Goal: Task Accomplishment & Management: Manage account settings

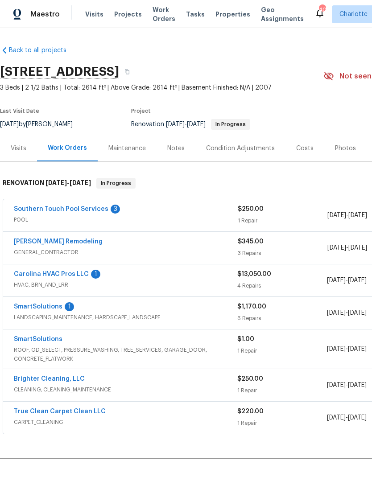
click at [37, 277] on link "Carolina HVAC Pros LLC" at bounding box center [51, 274] width 75 height 6
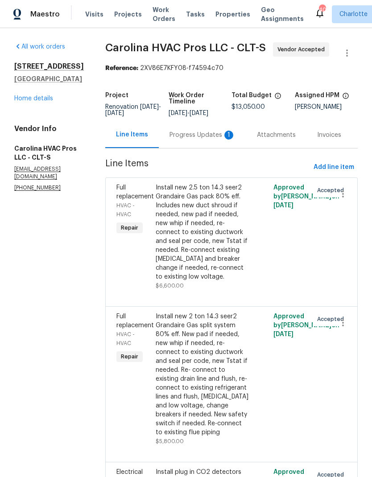
click at [215, 139] on div "Progress Updates 1" at bounding box center [202, 135] width 66 height 9
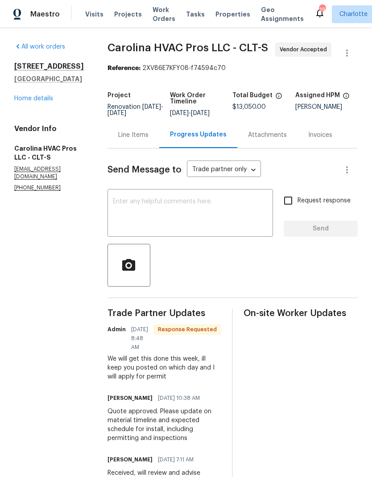
click at [24, 102] on link "Home details" at bounding box center [33, 98] width 39 height 6
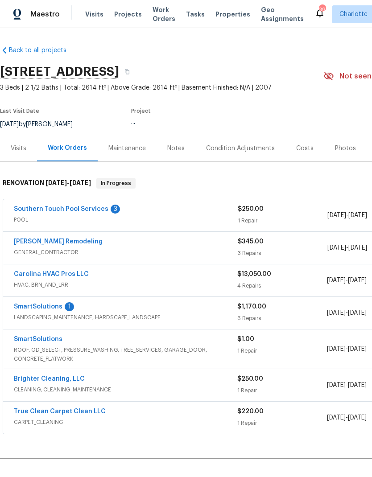
click at [25, 307] on link "SmartSolutions" at bounding box center [38, 306] width 49 height 6
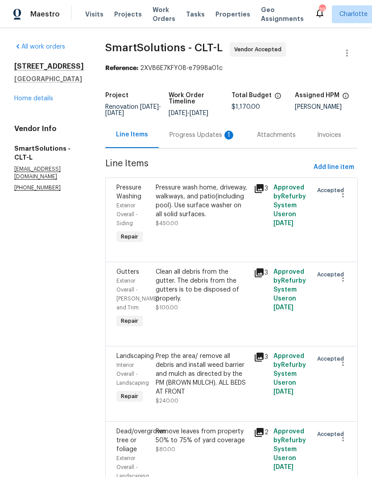
click at [206, 148] on div "Progress Updates 1" at bounding box center [202, 135] width 87 height 26
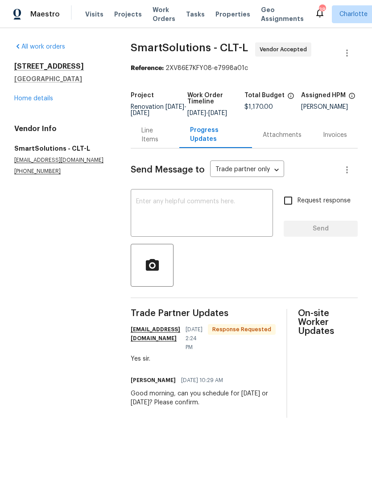
click at [22, 100] on link "Home details" at bounding box center [33, 98] width 39 height 6
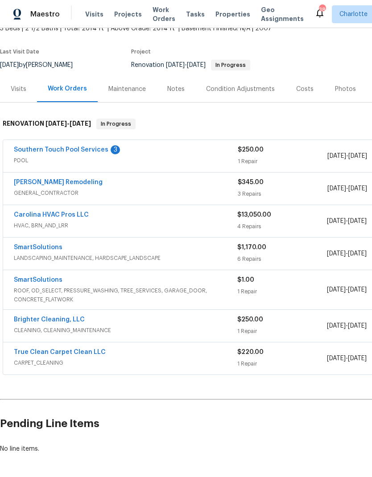
scroll to position [60, 0]
click at [57, 277] on link "SmartSolutions" at bounding box center [38, 279] width 49 height 6
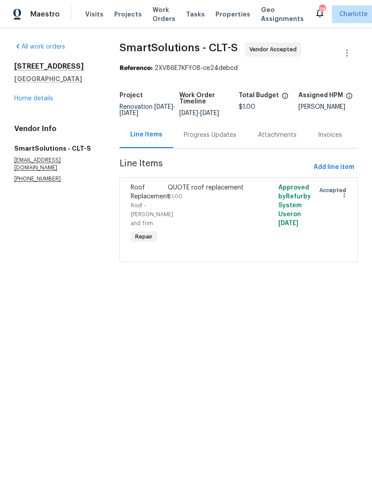
click at [203, 135] on div "Progress Updates" at bounding box center [210, 135] width 74 height 26
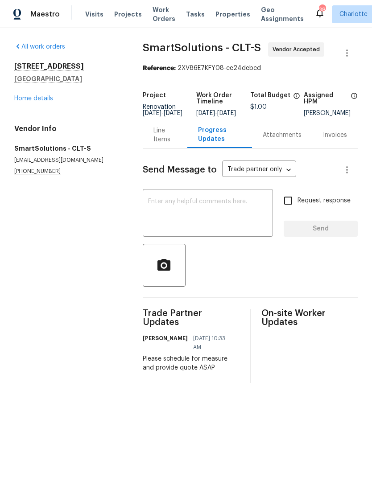
click at [20, 98] on link "Home details" at bounding box center [33, 98] width 39 height 6
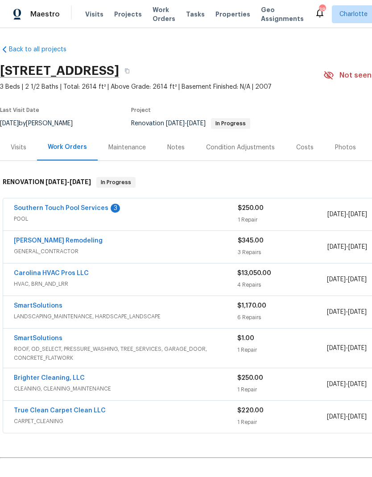
scroll to position [1, 0]
click at [23, 378] on link "Brighter Cleaning, LLC" at bounding box center [49, 378] width 71 height 6
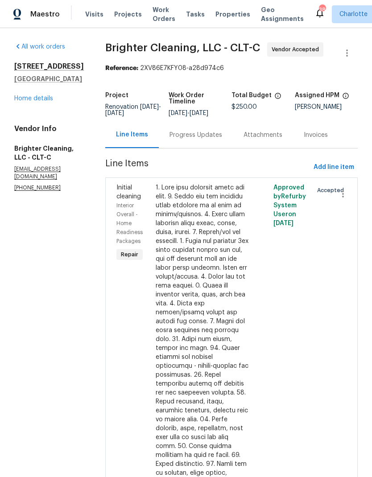
click at [195, 141] on div "Progress Updates" at bounding box center [196, 135] width 74 height 26
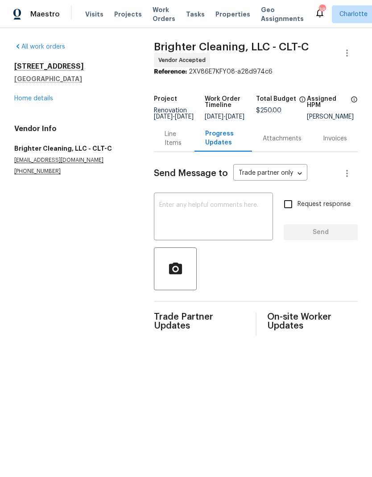
click at [22, 96] on link "Home details" at bounding box center [33, 98] width 39 height 6
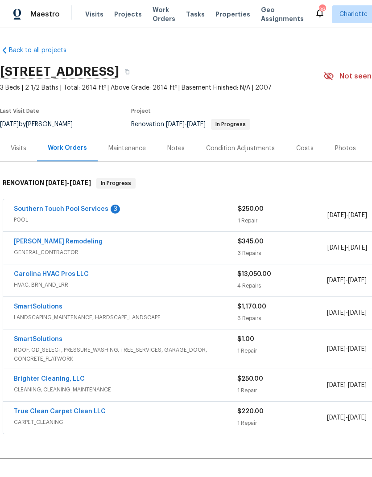
click at [31, 420] on span "CARPET_CLEANING" at bounding box center [125, 422] width 223 height 9
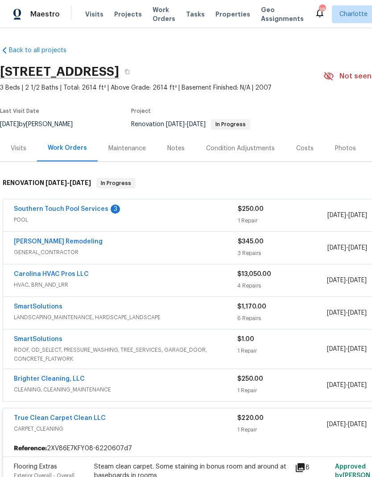
click at [124, 422] on div "True Clean Carpet Clean LLC" at bounding box center [125, 419] width 223 height 11
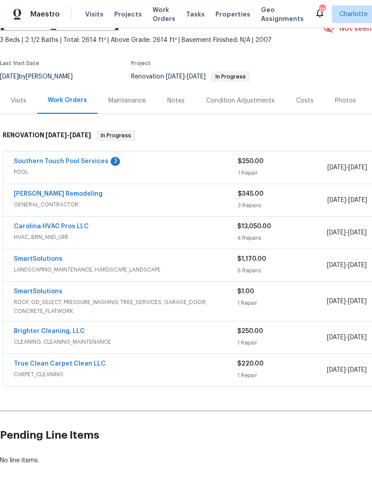
scroll to position [47, 0]
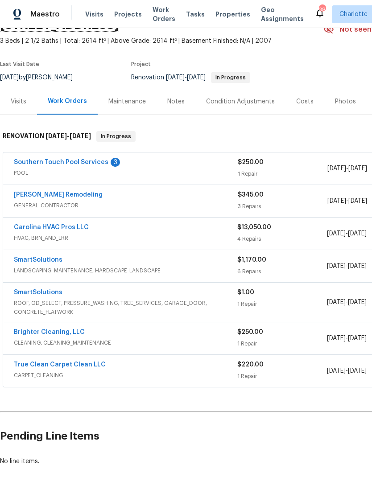
click at [37, 365] on link "True Clean Carpet Clean LLC" at bounding box center [60, 364] width 92 height 6
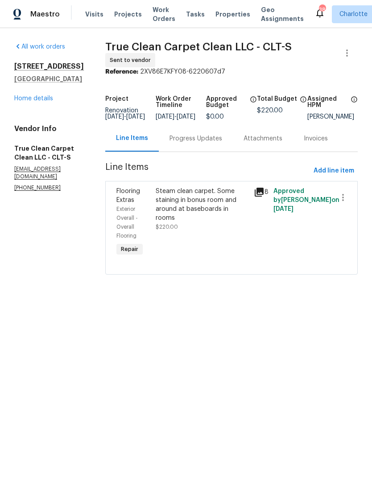
click at [195, 143] on div "Progress Updates" at bounding box center [195, 138] width 53 height 9
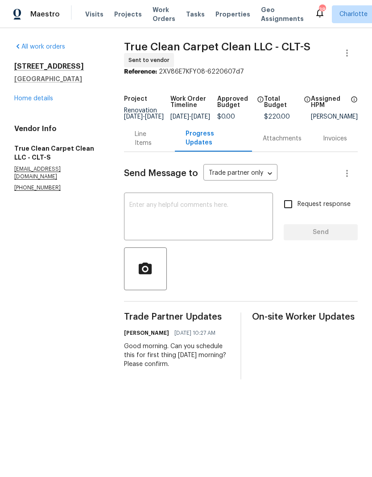
click at [20, 96] on link "Home details" at bounding box center [33, 98] width 39 height 6
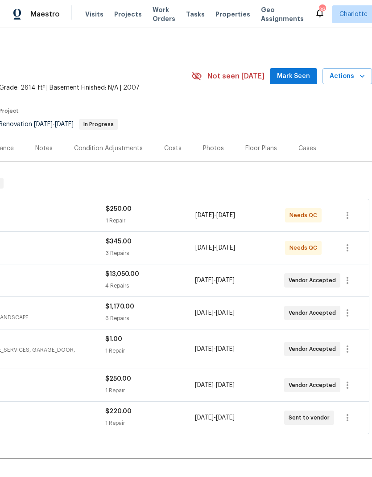
scroll to position [0, 132]
click at [349, 423] on button "button" at bounding box center [346, 417] width 21 height 21
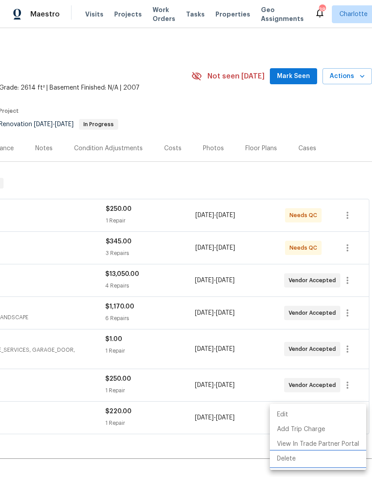
click at [304, 459] on li "Delete" at bounding box center [318, 458] width 96 height 15
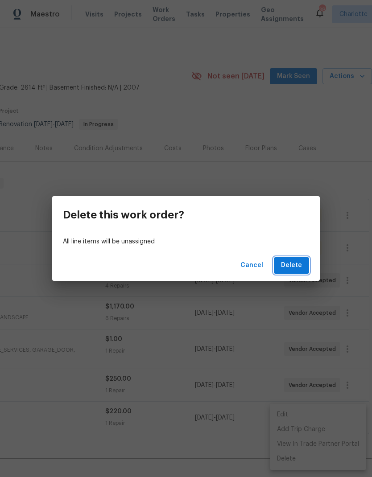
click at [300, 263] on span "Delete" at bounding box center [291, 265] width 21 height 11
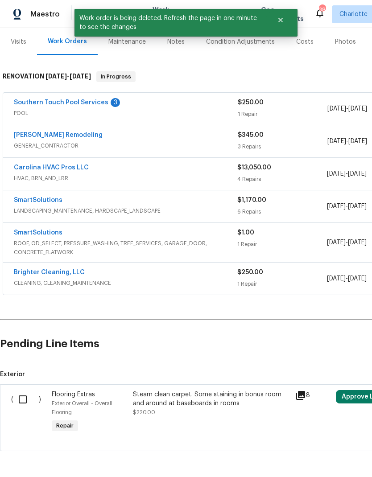
scroll to position [106, 0]
click at [27, 401] on input "checkbox" at bounding box center [25, 399] width 25 height 19
checkbox input "true"
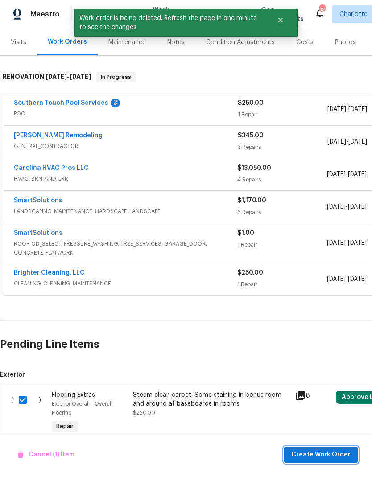
click at [328, 451] on span "Create Work Order" at bounding box center [320, 454] width 59 height 11
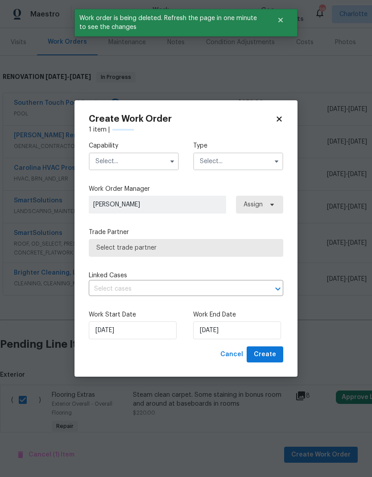
click at [109, 159] on input "text" at bounding box center [134, 161] width 90 height 18
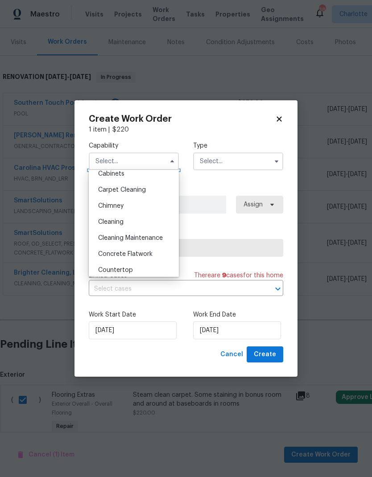
scroll to position [86, 0]
click at [155, 192] on div "Carpet Cleaning" at bounding box center [134, 190] width 86 height 16
type input "Carpet Cleaning"
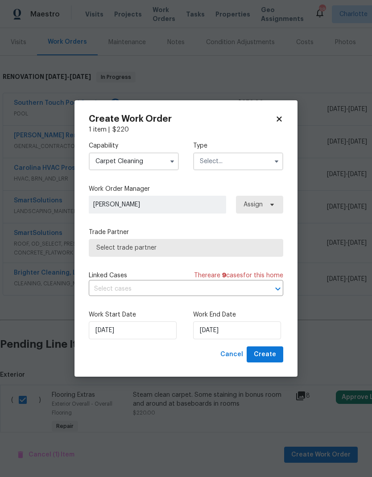
click at [250, 158] on input "text" at bounding box center [238, 161] width 90 height 18
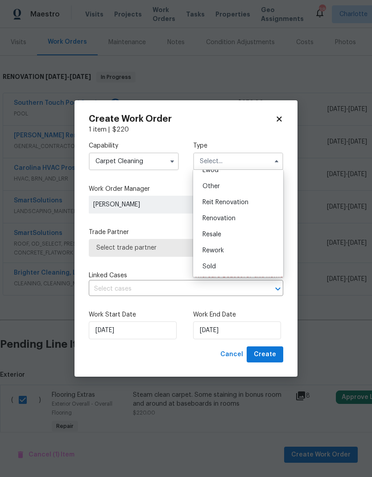
scroll to position [106, 0]
click at [239, 218] on div "Renovation" at bounding box center [238, 218] width 86 height 16
type input "Renovation"
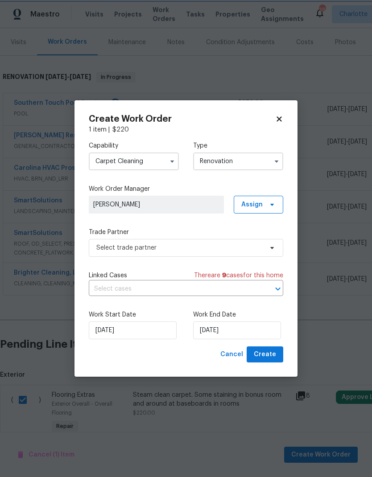
scroll to position [0, 0]
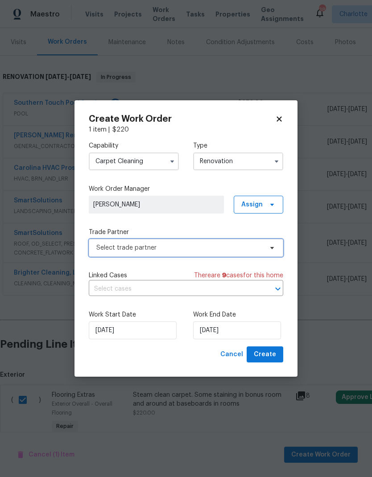
click at [255, 249] on span "Select trade partner" at bounding box center [179, 247] width 166 height 9
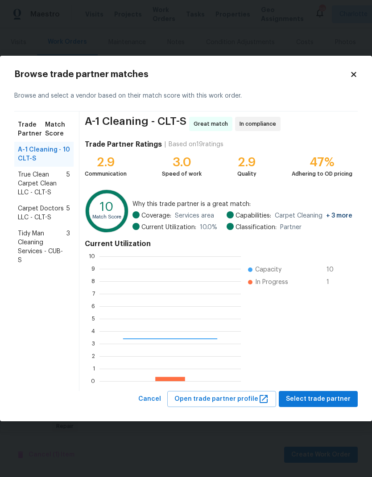
scroll to position [125, 141]
click at [47, 209] on span "Carpet Doctors LLC - CLT-S" at bounding box center [42, 213] width 49 height 18
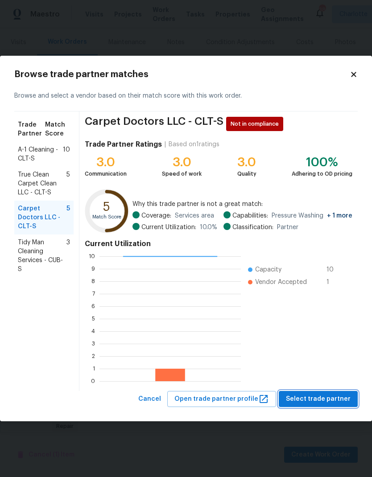
click at [324, 400] on span "Select trade partner" at bounding box center [318, 399] width 65 height 11
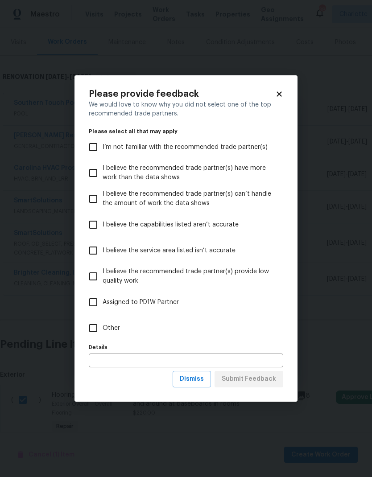
click at [93, 332] on input "Other" at bounding box center [93, 328] width 19 height 19
checkbox input "true"
click at [271, 383] on span "Submit Feedback" at bounding box center [248, 378] width 54 height 11
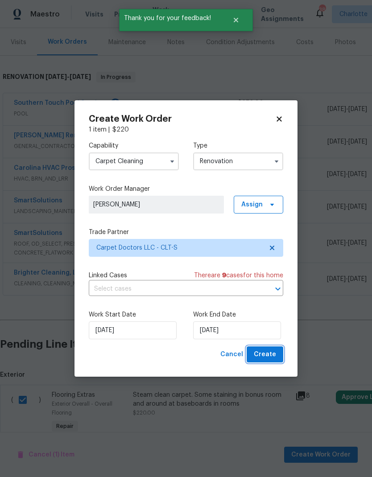
click at [272, 350] on span "Create" at bounding box center [265, 354] width 22 height 11
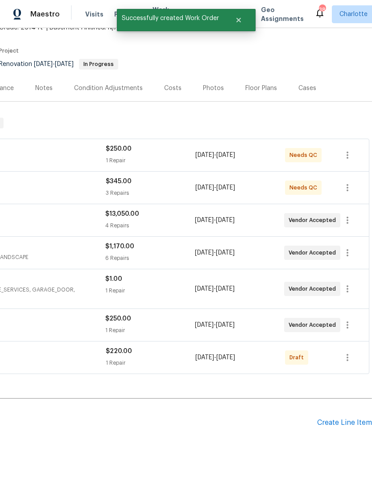
scroll to position [60, 132]
click at [345, 356] on icon "button" at bounding box center [347, 357] width 11 height 11
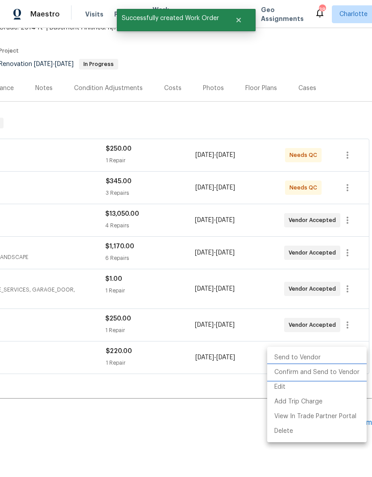
click at [332, 373] on li "Confirm and Send to Vendor" at bounding box center [316, 372] width 99 height 15
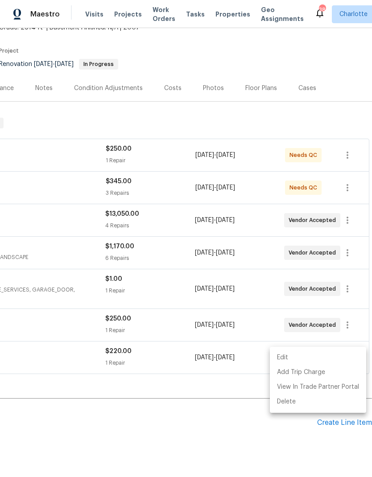
click at [194, 438] on div at bounding box center [186, 238] width 372 height 477
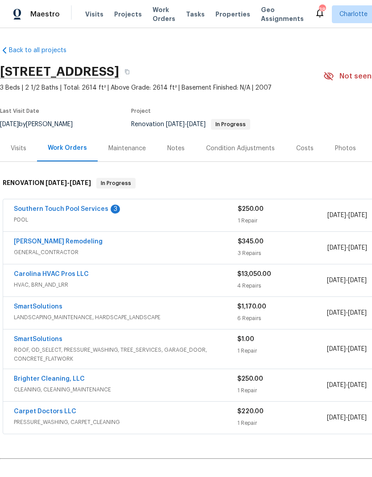
scroll to position [0, 0]
click at [48, 413] on link "Carpet Doctors LLC" at bounding box center [45, 411] width 62 height 6
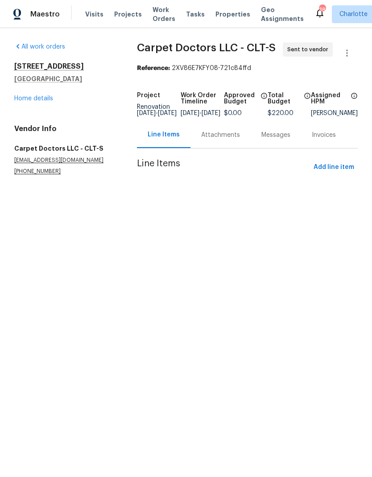
click at [211, 139] on div "Attachments" at bounding box center [220, 135] width 39 height 9
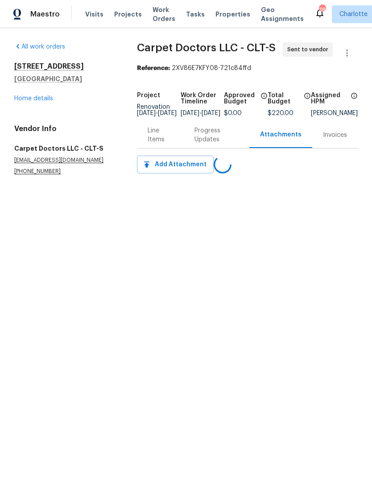
click at [158, 142] on div "Line Items" at bounding box center [160, 135] width 25 height 18
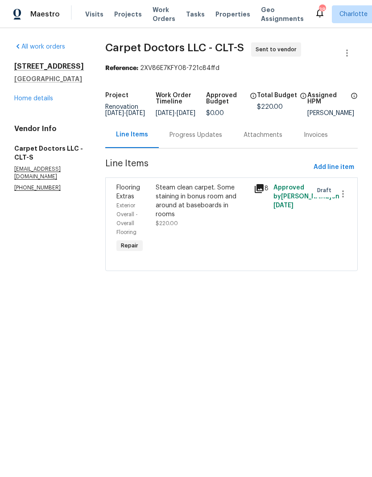
click at [195, 148] on div "Progress Updates" at bounding box center [196, 135] width 74 height 26
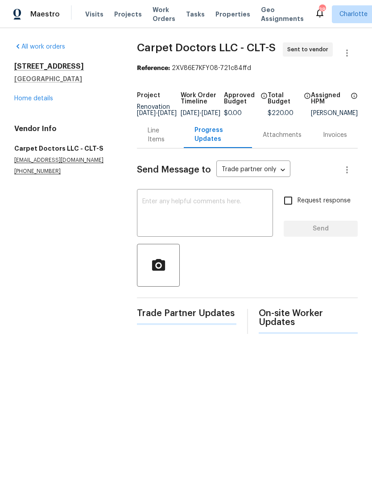
click at [185, 214] on textarea at bounding box center [204, 213] width 125 height 31
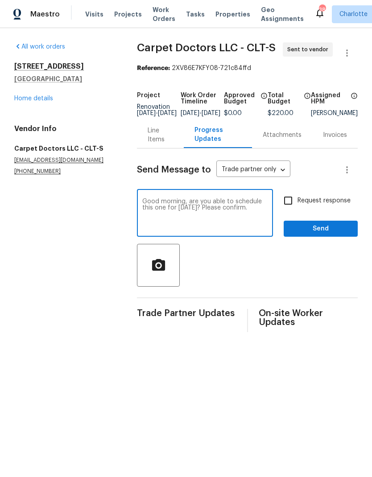
type textarea "Good morning, are you able to schedule this one for [DATE]? Please confirm."
click at [287, 206] on input "Request response" at bounding box center [288, 200] width 19 height 19
checkbox input "true"
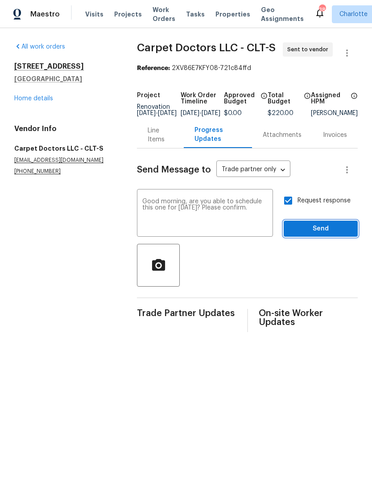
click at [331, 234] on span "Send" at bounding box center [321, 228] width 60 height 11
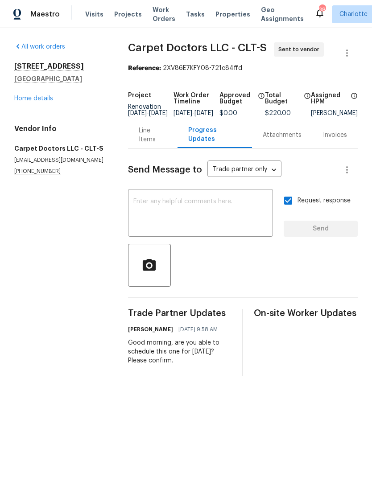
click at [22, 93] on div "[STREET_ADDRESS] Home details" at bounding box center [60, 82] width 92 height 41
click at [22, 99] on link "Home details" at bounding box center [33, 98] width 39 height 6
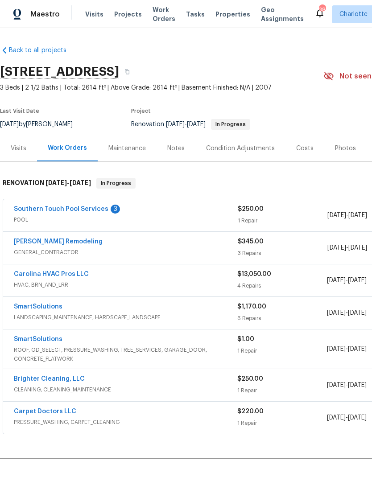
click at [70, 209] on link "Southern Touch Pool Services" at bounding box center [61, 209] width 94 height 6
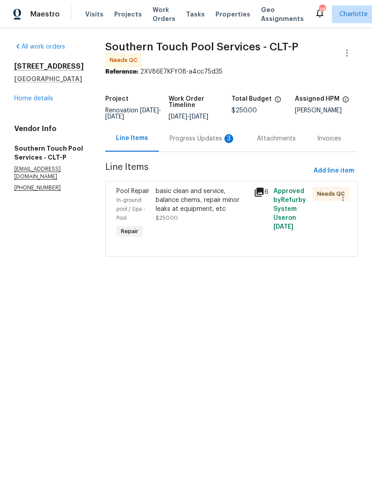
click at [130, 196] on div "Pool Repair" at bounding box center [133, 191] width 34 height 9
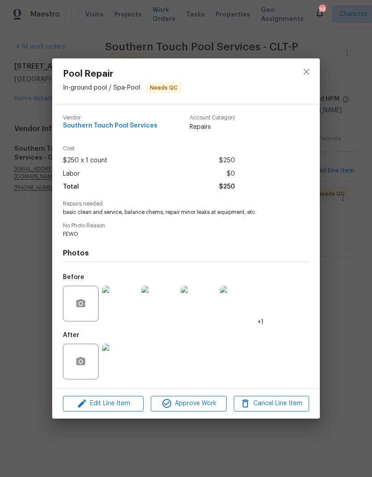
click at [117, 362] on img at bounding box center [120, 362] width 36 height 36
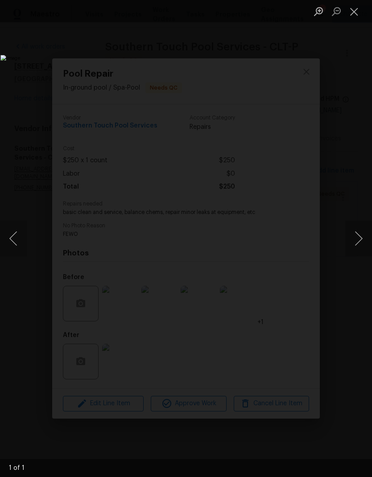
click at [359, 9] on button "Close lightbox" at bounding box center [354, 12] width 18 height 16
